Goal: Transaction & Acquisition: Purchase product/service

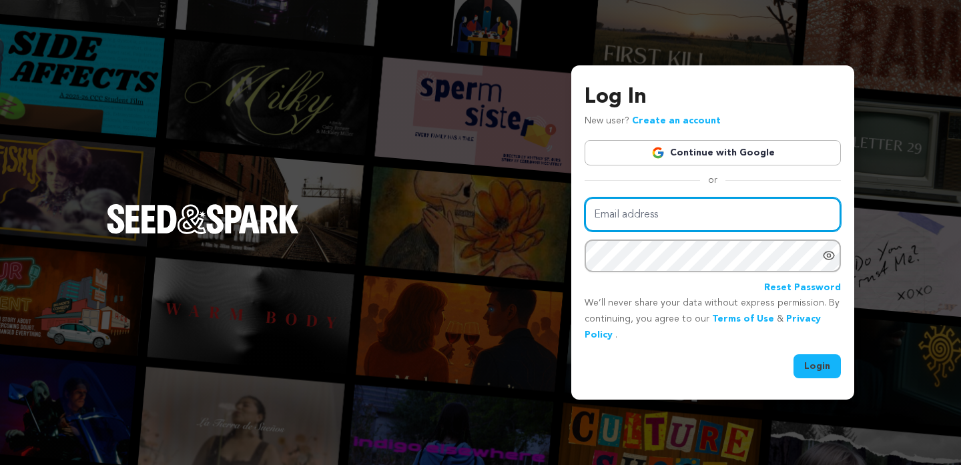
type input "byflypaper@gmail.com"
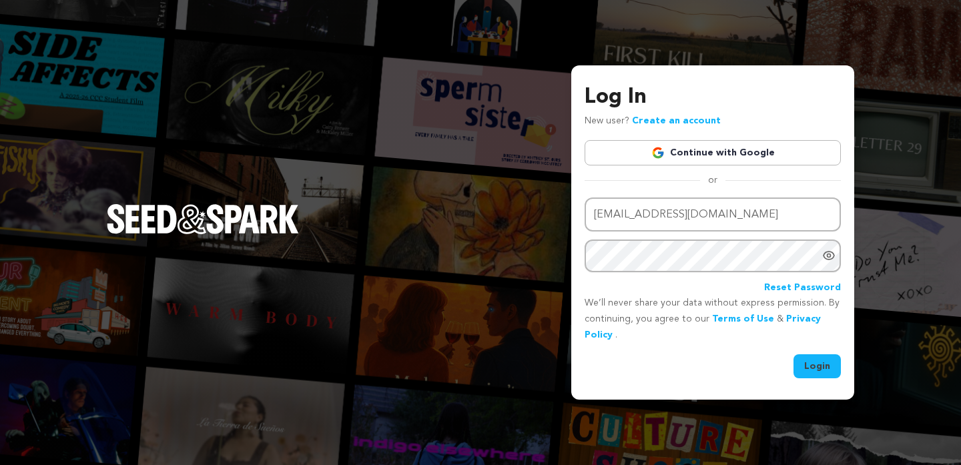
click at [812, 366] on button "Login" at bounding box center [817, 366] width 47 height 24
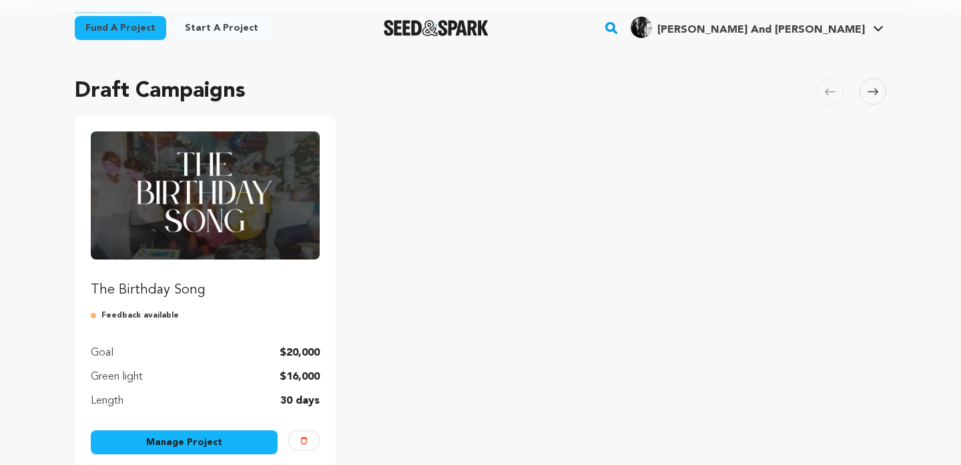
scroll to position [77, 0]
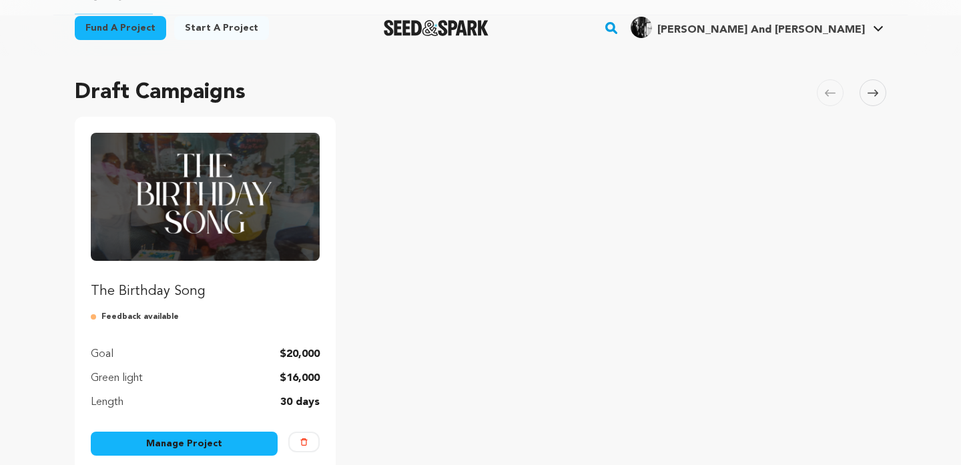
click at [248, 256] on img "Fund The Birthday Song" at bounding box center [205, 197] width 229 height 128
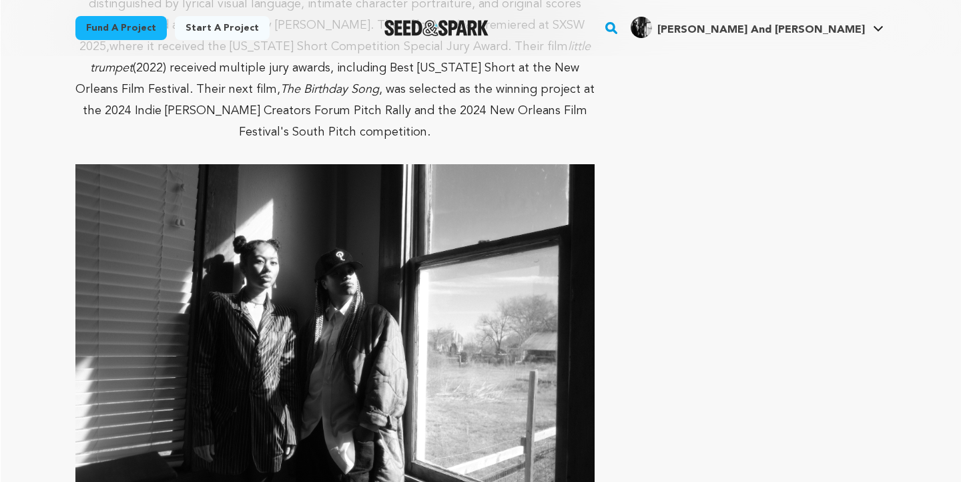
scroll to position [4537, 0]
